Goal: Task Accomplishment & Management: Complete application form

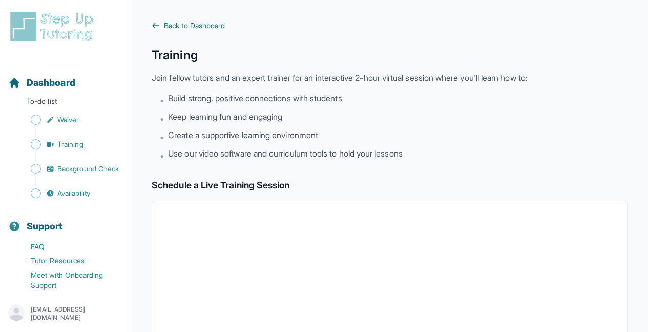
click at [158, 27] on icon at bounding box center [156, 26] width 8 height 8
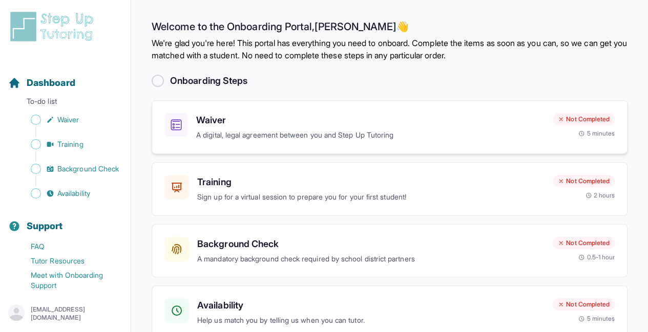
click at [398, 124] on h3 "Waiver" at bounding box center [370, 120] width 348 height 14
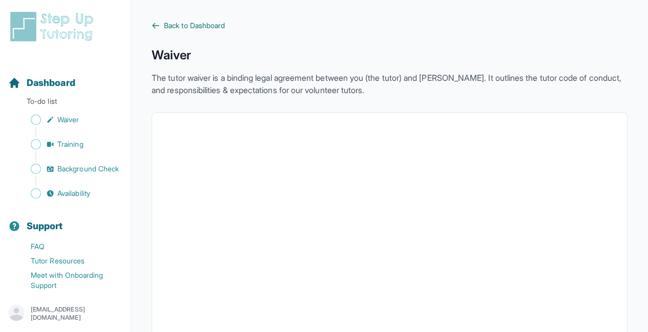
click at [170, 28] on span "Back to Dashboard" at bounding box center [194, 25] width 61 height 10
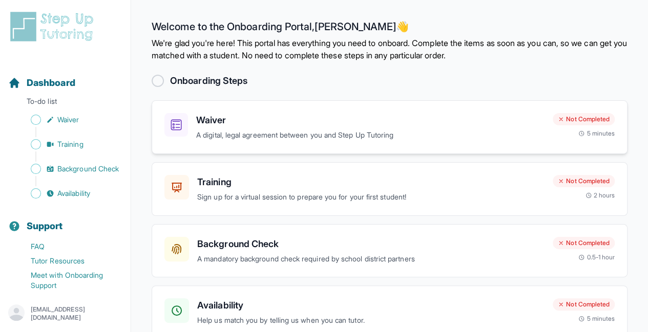
scroll to position [53, 0]
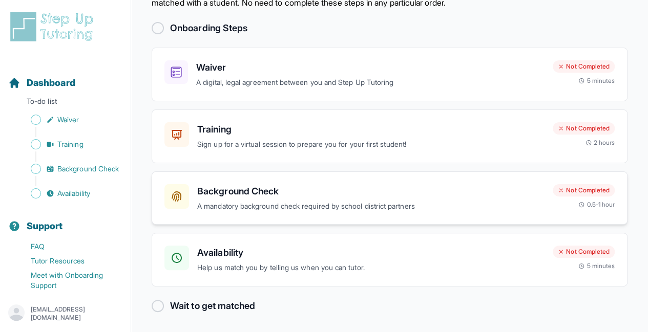
click at [344, 192] on h3 "Background Check" at bounding box center [370, 191] width 347 height 14
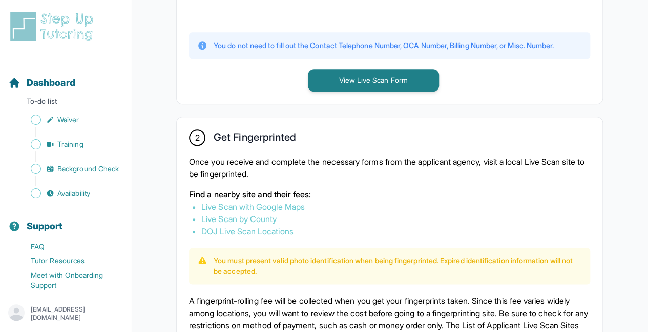
scroll to position [458, 0]
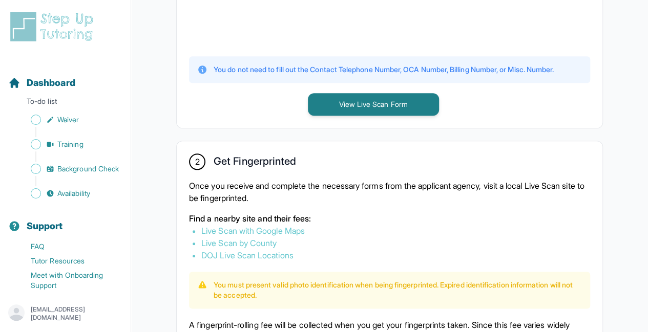
click at [162, 99] on div "1 Print and Fill Out Form Click on the button below to view the Live Scan form.…" at bounding box center [390, 190] width 476 height 931
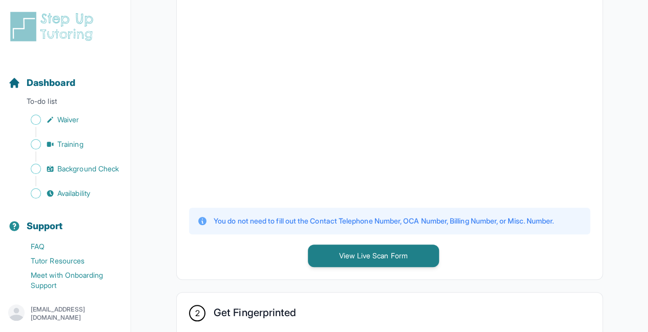
scroll to position [305, 0]
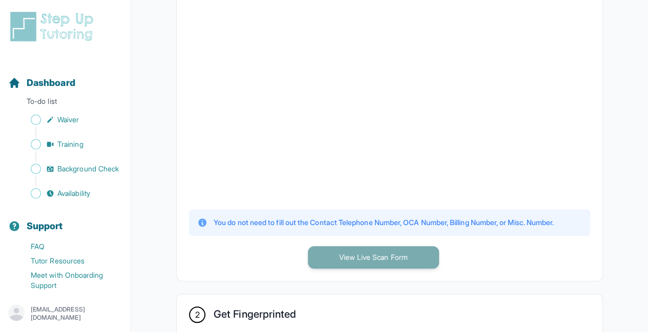
click at [352, 249] on button "View Live Scan Form" at bounding box center [373, 257] width 131 height 23
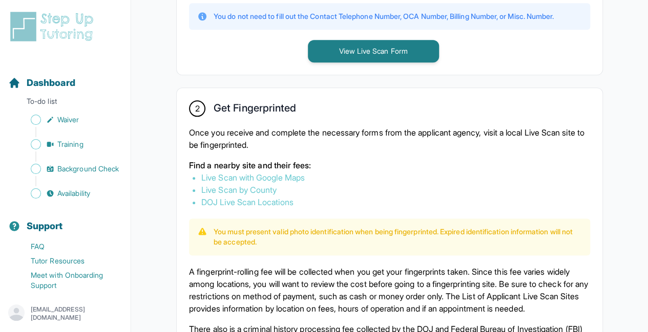
scroll to position [511, 0]
click at [290, 176] on link "Live Scan with Google Maps" at bounding box center [252, 178] width 103 height 10
click at [254, 187] on link "Live Scan by County" at bounding box center [238, 190] width 75 height 10
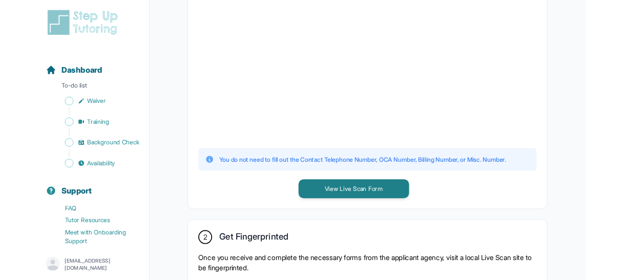
scroll to position [439, 0]
